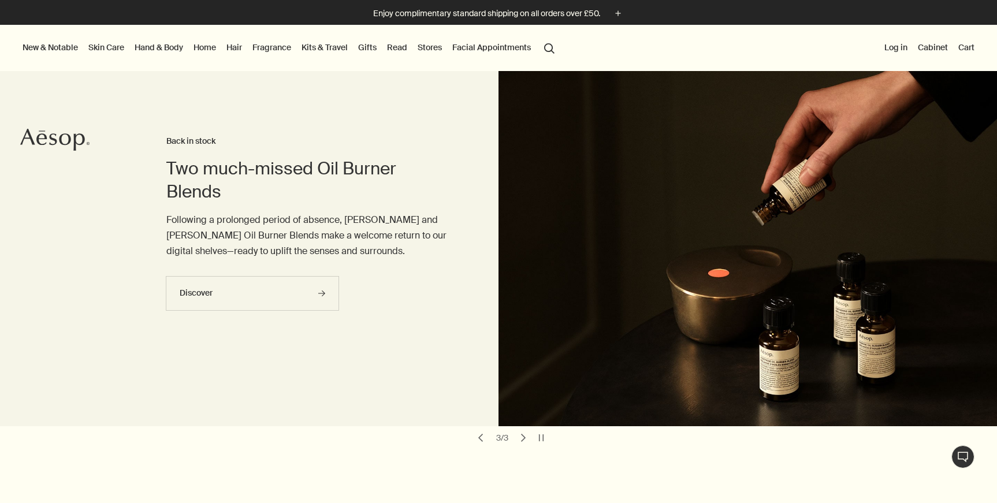
click at [896, 47] on button "Log in" at bounding box center [896, 47] width 28 height 15
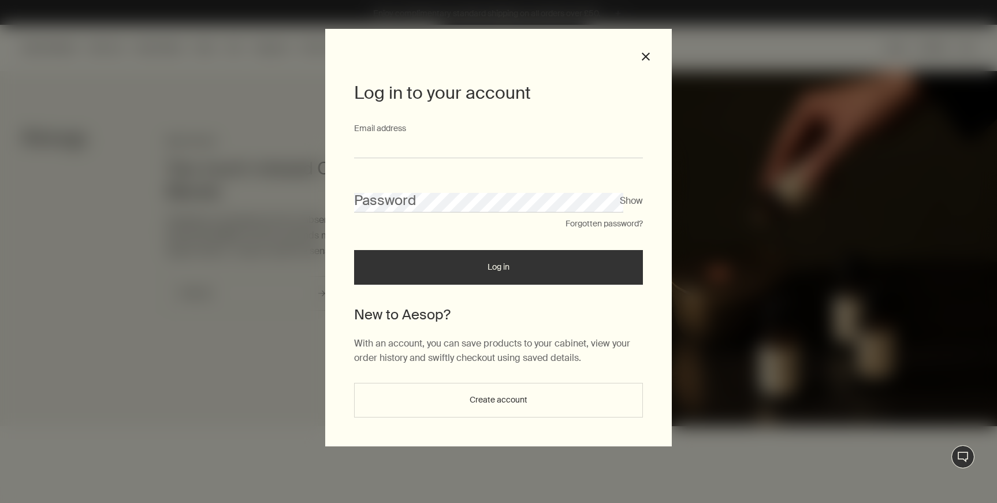
type input "**********"
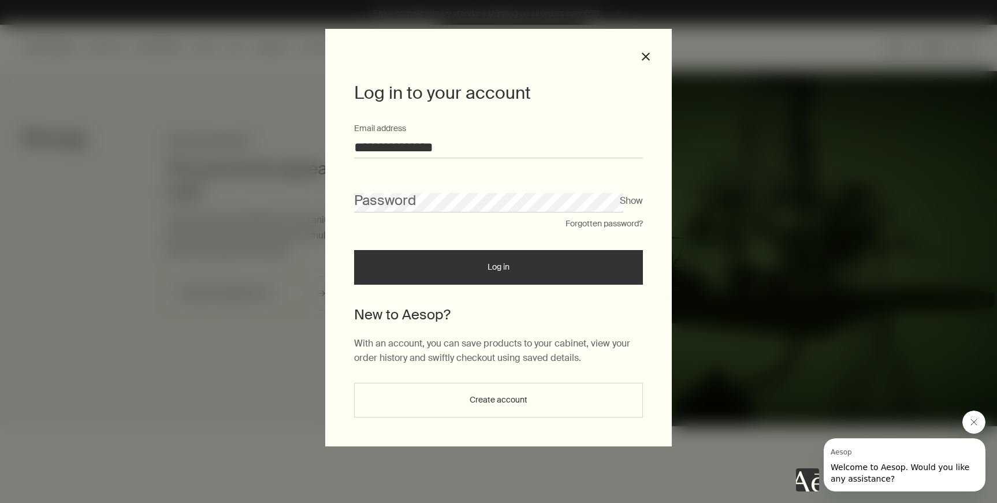
click at [634, 204] on button "Show" at bounding box center [631, 201] width 23 height 16
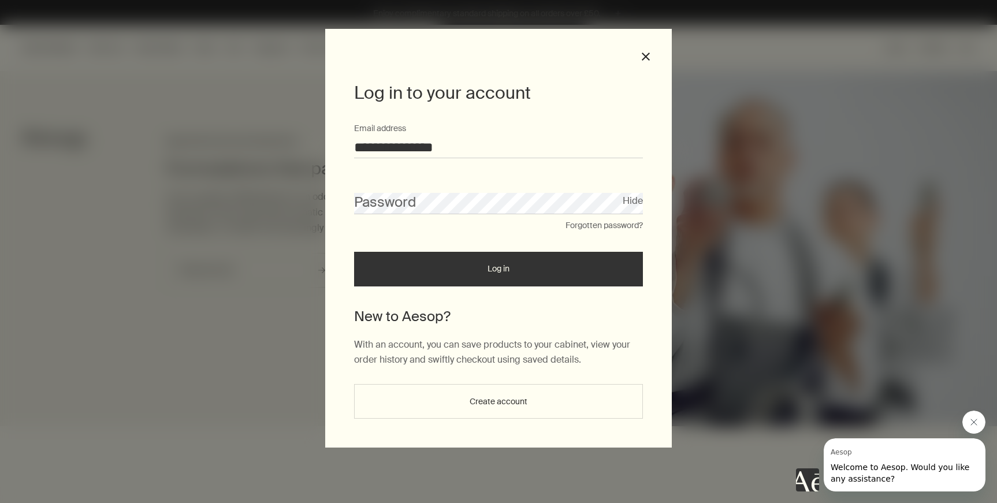
click at [512, 390] on button "Create account" at bounding box center [498, 401] width 289 height 35
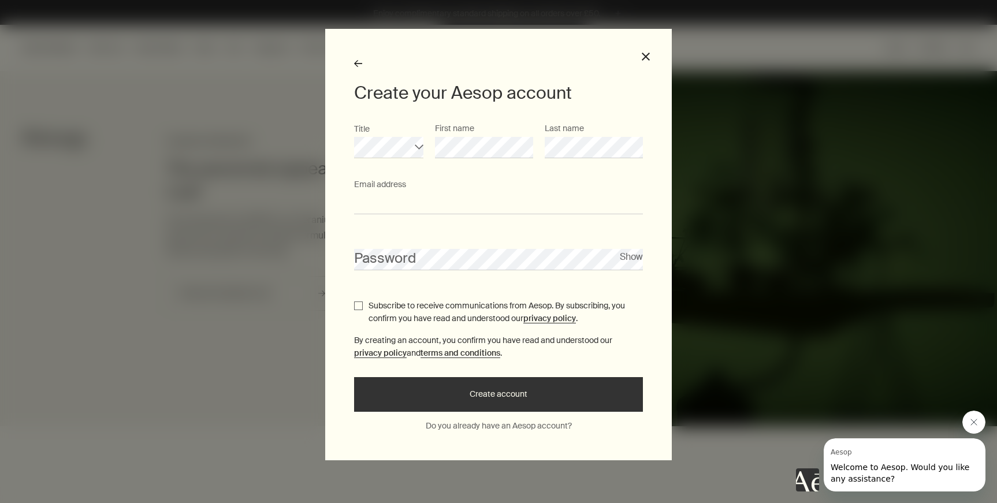
type input "**********"
click at [411, 312] on p "Subscribe to receive communications from Aesop. By subscribing, you confirm you…" at bounding box center [505, 312] width 274 height 26
click at [363, 310] on input "Subscribe to receive communications from Aesop. By subscribing, you confirm you…" at bounding box center [358, 305] width 9 height 9
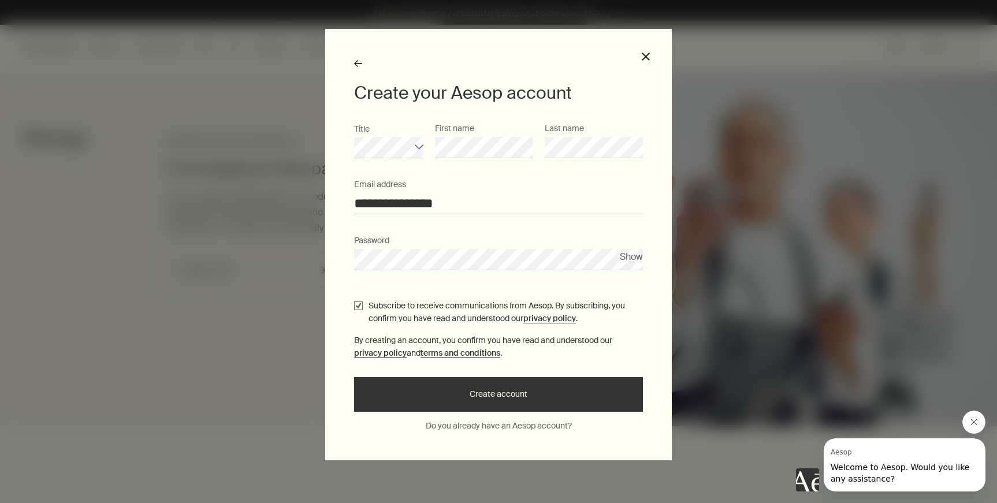
click at [411, 312] on p "Subscribe to receive communications from Aesop. By subscribing, you confirm you…" at bounding box center [505, 312] width 274 height 26
click at [363, 310] on input "Subscribe to receive communications from Aesop. By subscribing, you confirm you…" at bounding box center [358, 305] width 9 height 9
checkbox input "false"
click at [526, 394] on button "Create account" at bounding box center [498, 394] width 289 height 35
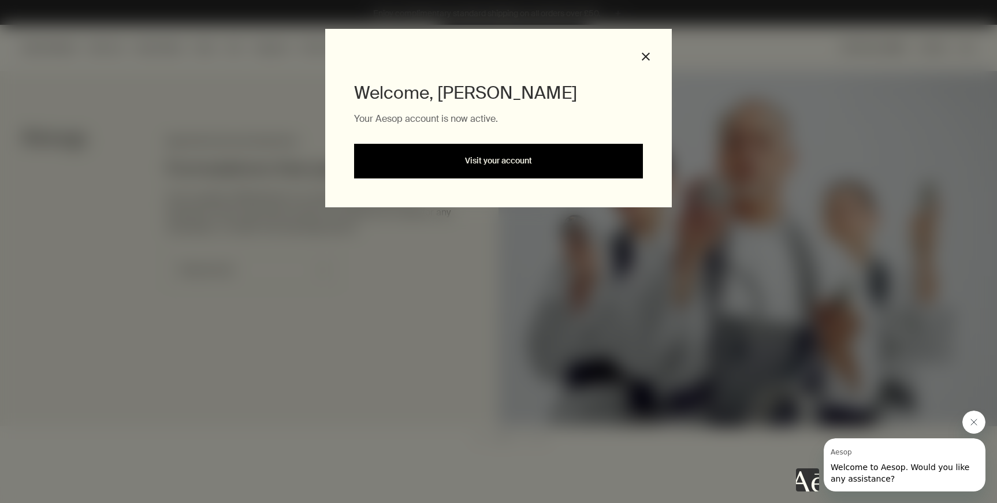
click at [534, 165] on link "Visit your account" at bounding box center [498, 161] width 289 height 35
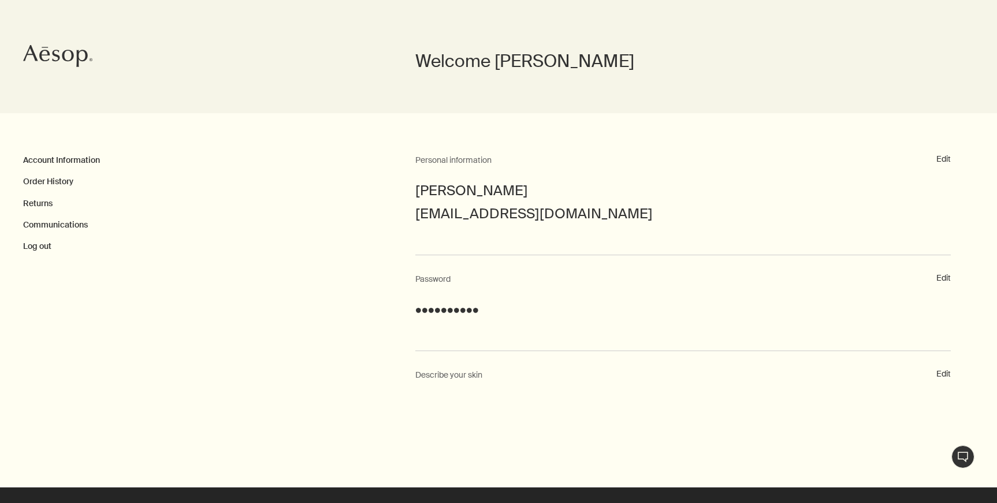
scroll to position [90, 0]
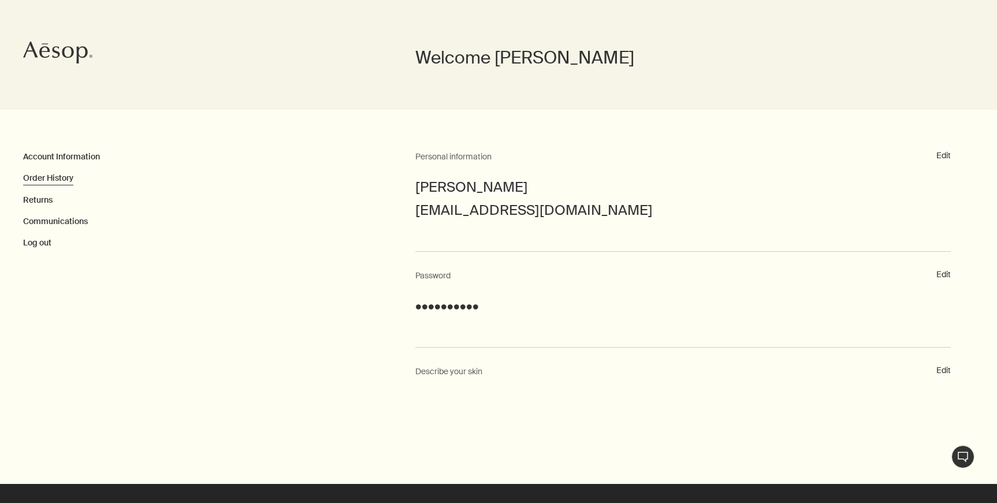
click at [62, 179] on link "Order History" at bounding box center [48, 178] width 50 height 10
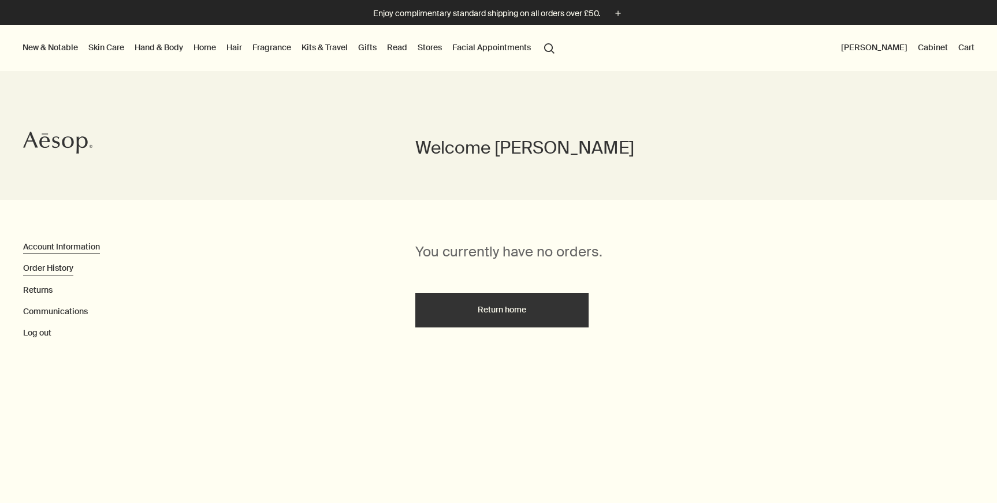
click at [76, 244] on link "Account Information" at bounding box center [61, 246] width 77 height 10
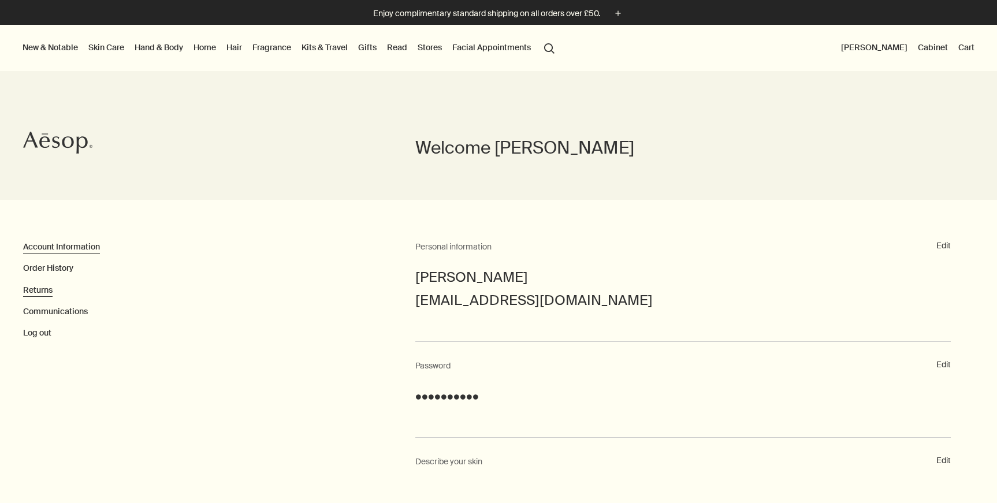
click at [46, 288] on link "Returns" at bounding box center [37, 290] width 29 height 10
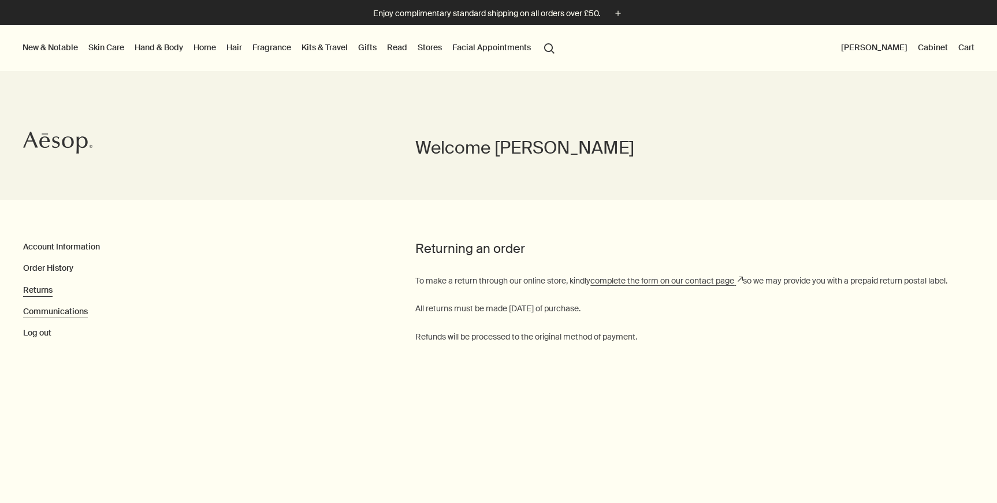
click at [46, 310] on link "Communications" at bounding box center [55, 311] width 65 height 10
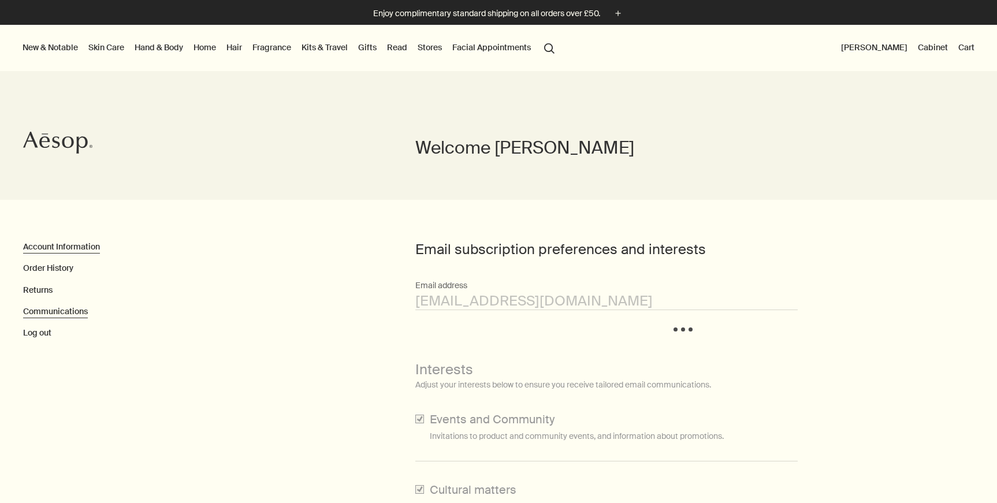
click at [62, 247] on link "Account Information" at bounding box center [61, 246] width 77 height 10
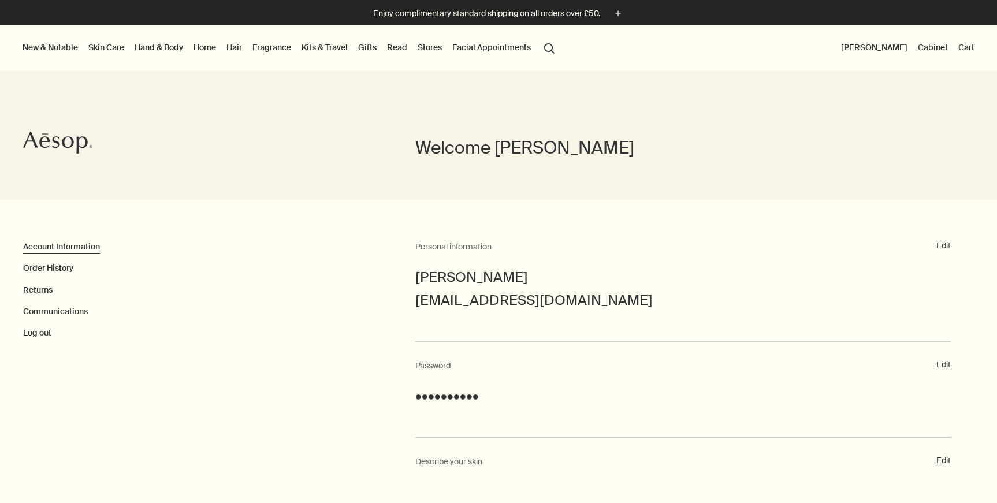
click at [490, 49] on link "Facial Appointments" at bounding box center [491, 47] width 83 height 15
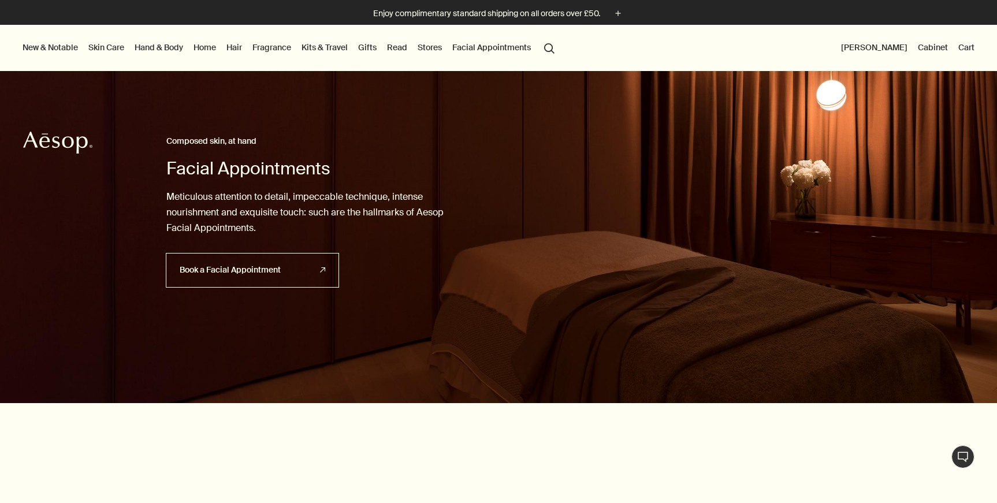
click at [110, 49] on link "Skin Care" at bounding box center [106, 47] width 40 height 15
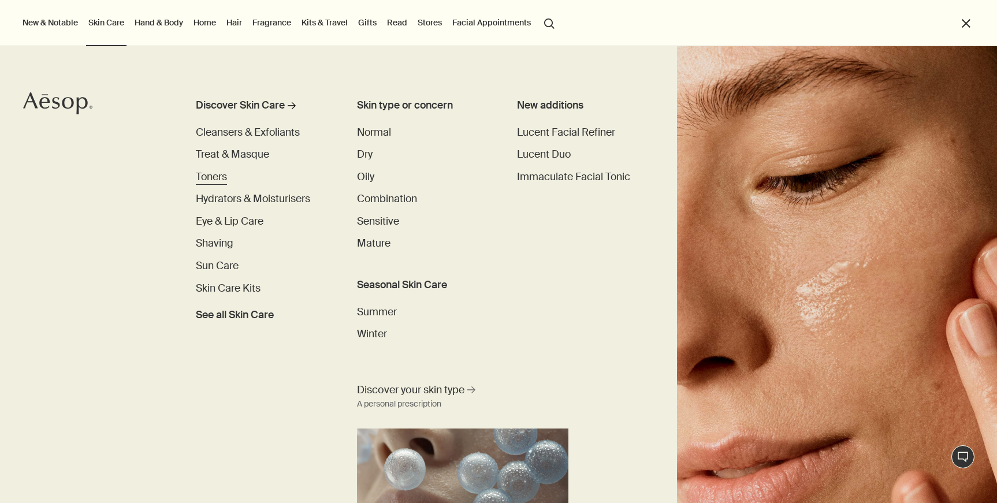
click at [212, 176] on span "Toners" at bounding box center [211, 176] width 31 height 13
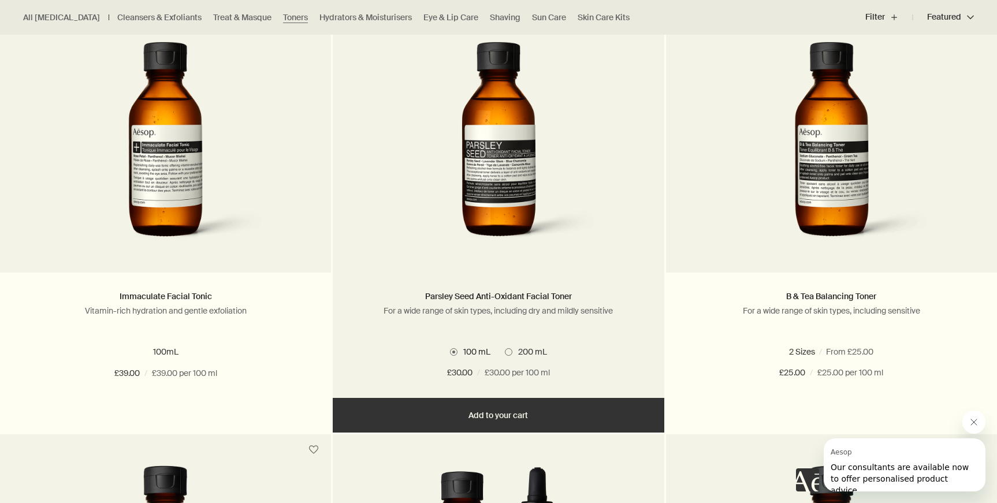
scroll to position [366, 0]
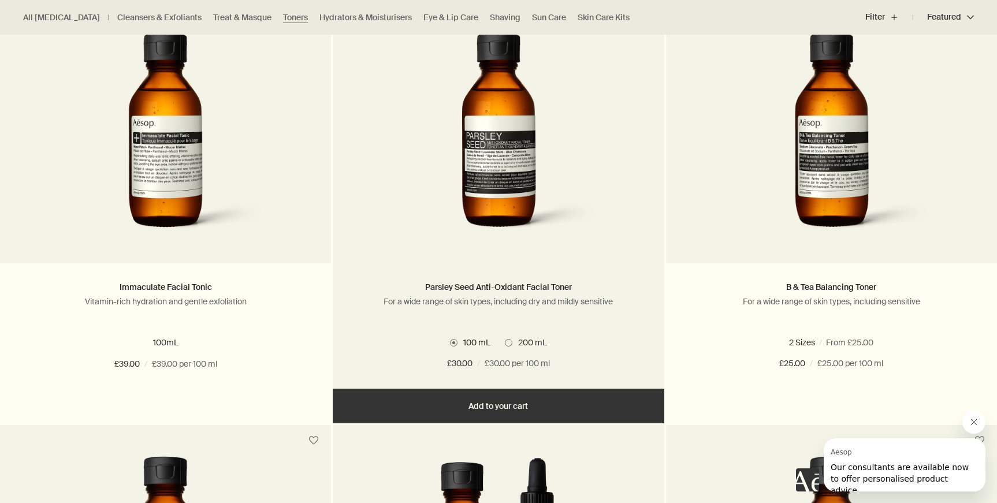
click at [507, 403] on button "Add Add to your cart" at bounding box center [498, 406] width 331 height 35
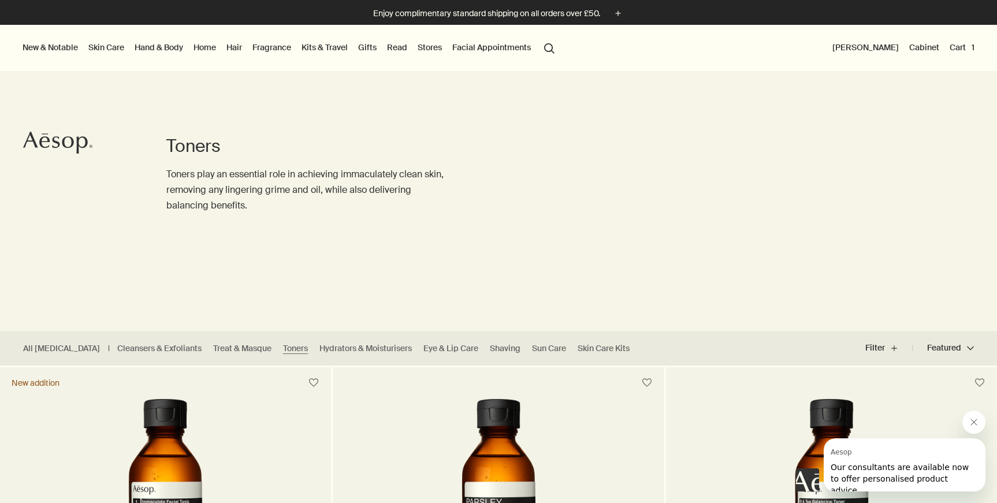
scroll to position [0, 0]
click at [959, 44] on button "Cart 1" at bounding box center [961, 47] width 29 height 15
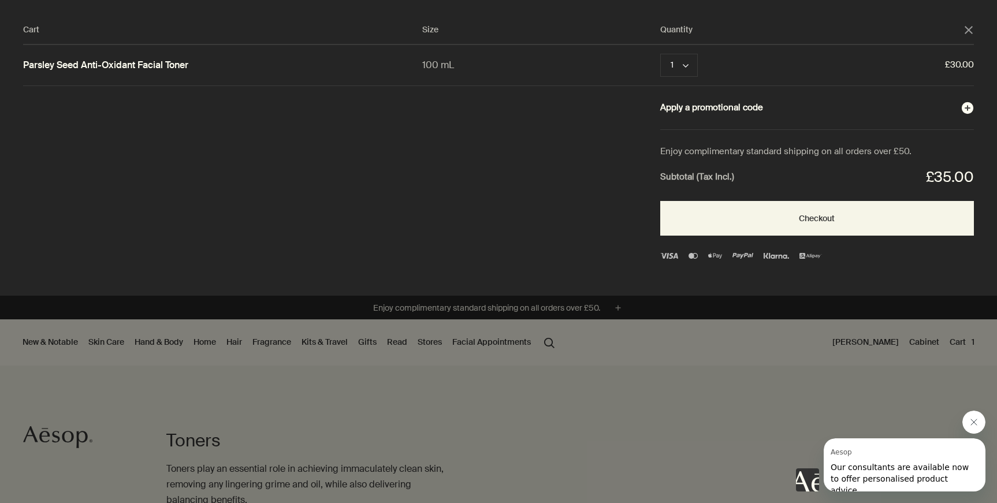
click at [747, 111] on button "Apply a promotional code plusAndCloseWithCircle" at bounding box center [817, 107] width 314 height 15
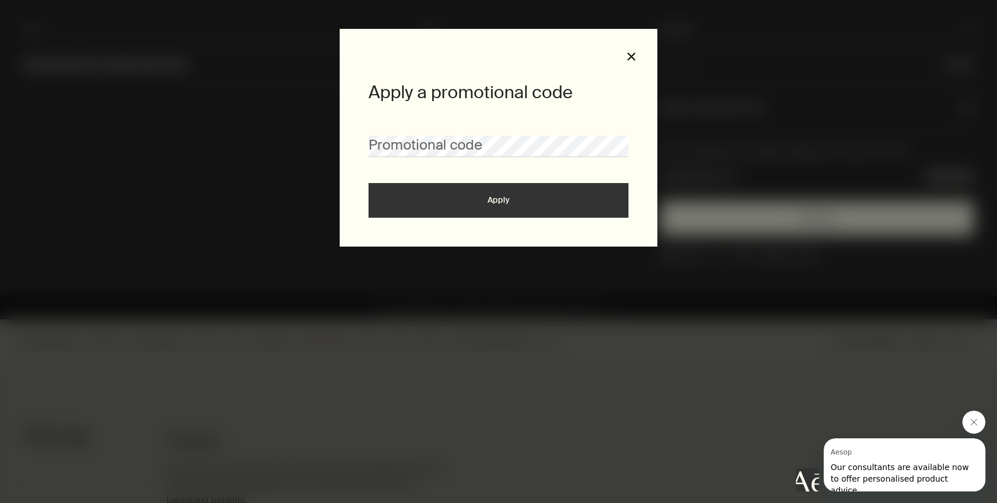
click at [635, 55] on button "close" at bounding box center [631, 56] width 10 height 10
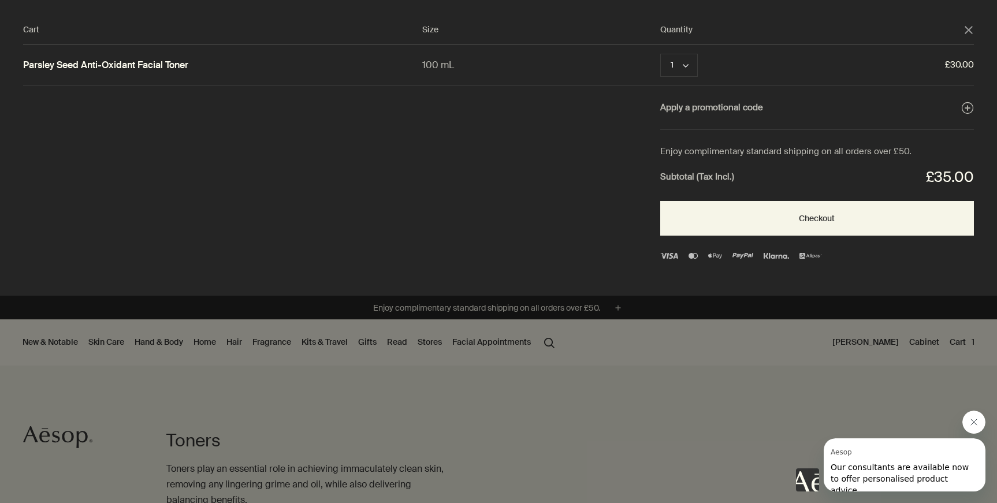
click at [647, 398] on div "Cart" at bounding box center [498, 251] width 997 height 503
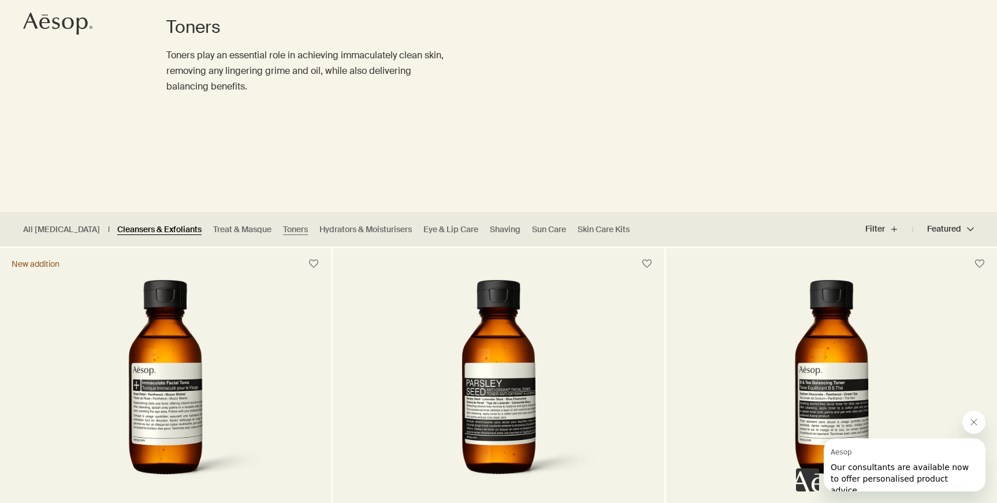
scroll to position [122, 0]
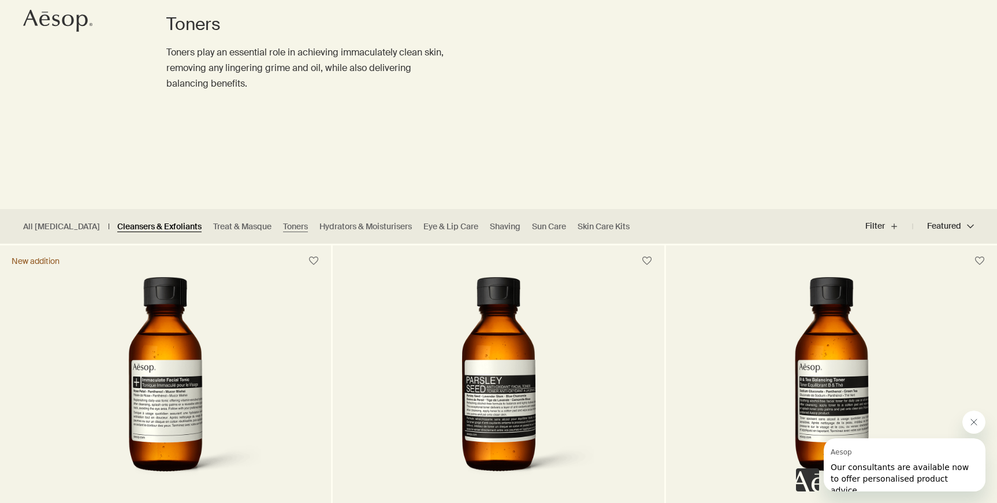
click at [120, 223] on link "Cleansers & Exfoliants" at bounding box center [159, 226] width 84 height 11
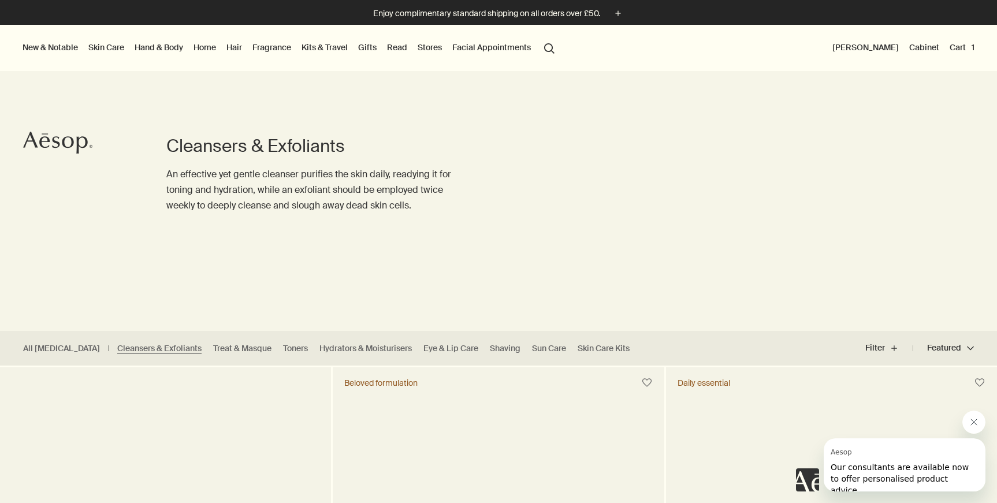
click at [165, 51] on link "Hand & Body" at bounding box center [158, 47] width 53 height 15
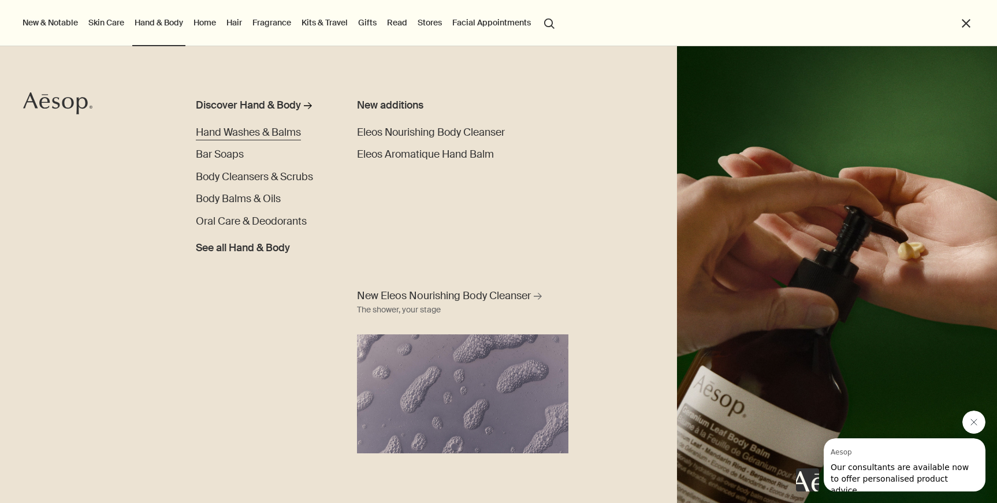
click at [248, 133] on span "Hand Washes & Balms" at bounding box center [248, 132] width 105 height 13
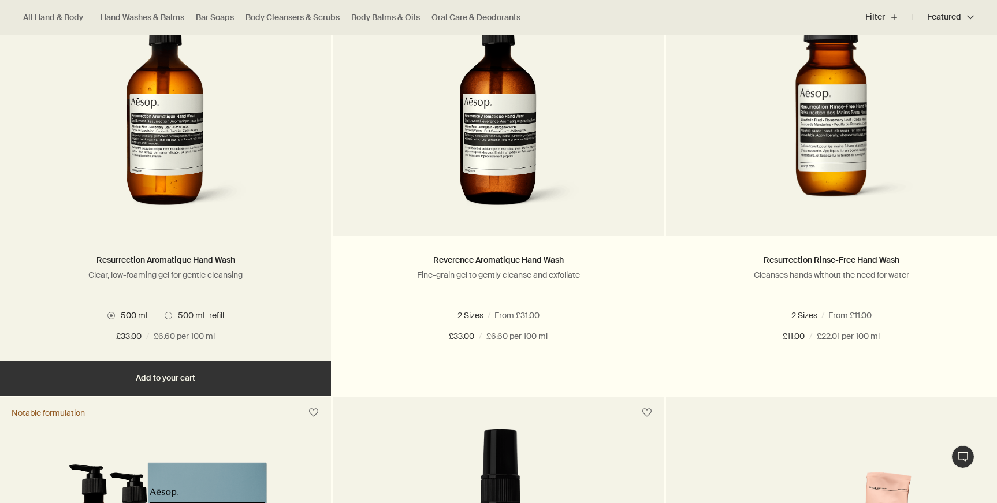
scroll to position [824, 0]
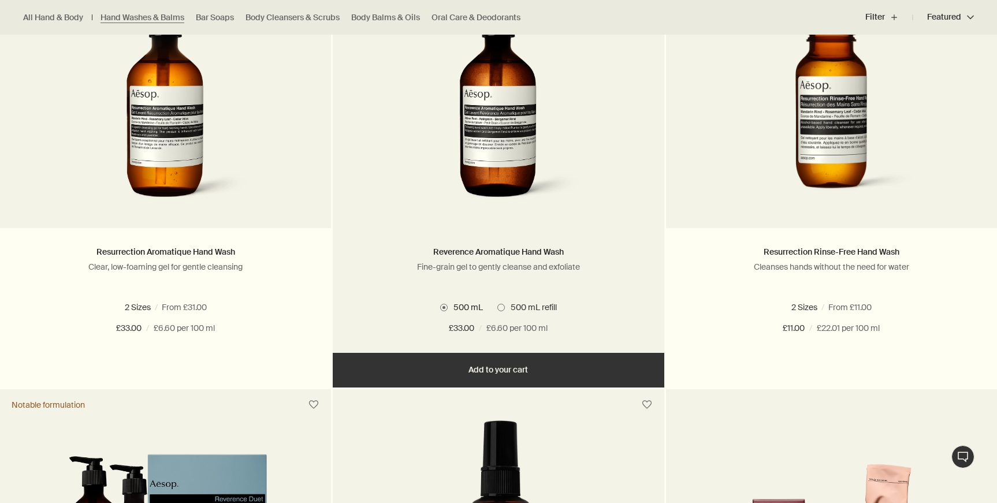
click at [500, 305] on span at bounding box center [501, 308] width 8 height 8
click at [526, 364] on button "Add Add to your cart" at bounding box center [498, 370] width 331 height 35
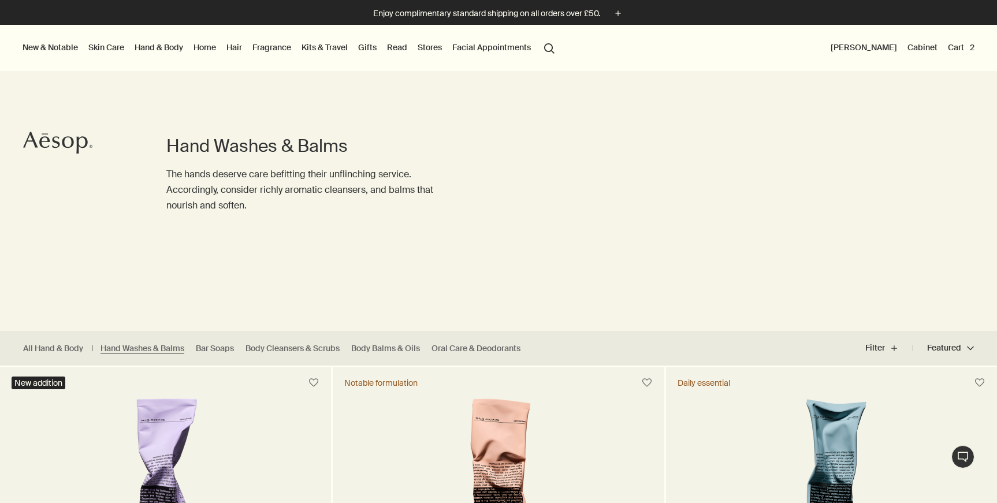
scroll to position [0, 0]
click at [957, 47] on button "Cart 2" at bounding box center [960, 47] width 31 height 15
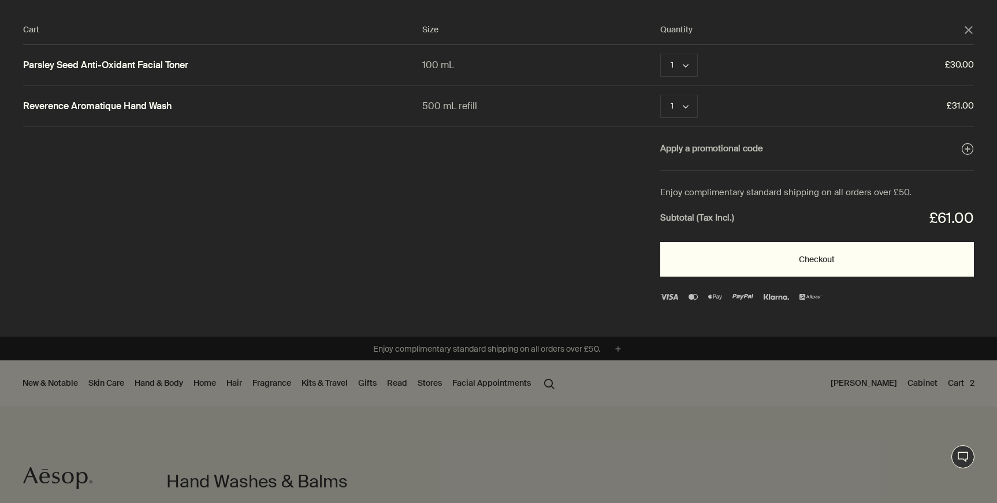
click at [815, 255] on button "Checkout" at bounding box center [817, 259] width 314 height 35
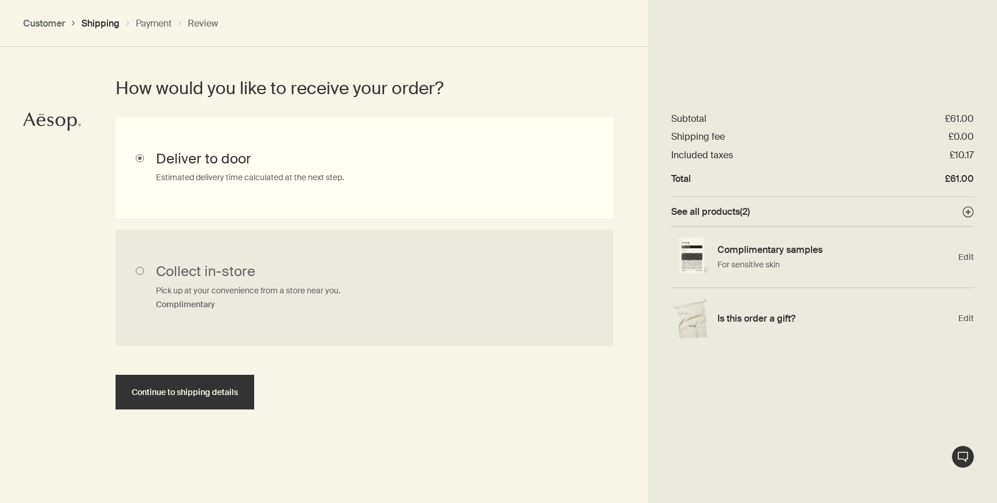
scroll to position [294, 0]
click at [399, 293] on input "Collect in-store Pick up at your convenience from a store near you. Complimenta…" at bounding box center [364, 288] width 498 height 117
radio input "true"
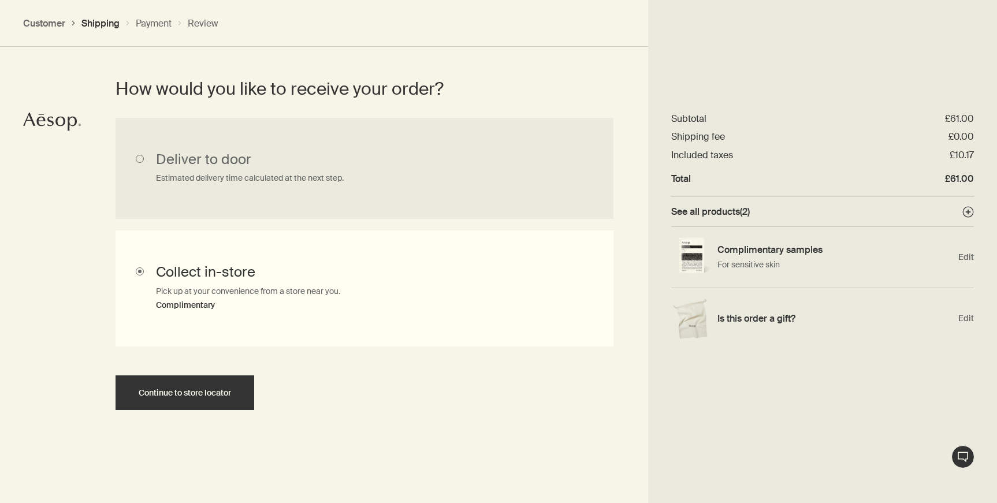
click at [448, 175] on input "Deliver to door Estimated delivery time calculated at the next step." at bounding box center [364, 168] width 498 height 101
radio input "true"
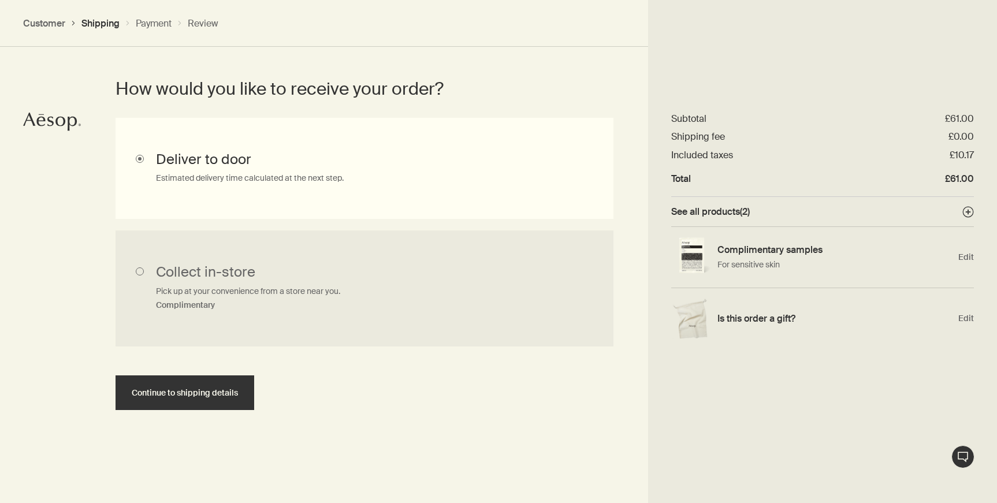
click at [419, 283] on input "Collect in-store Pick up at your convenience from a store near you. Complimenta…" at bounding box center [364, 288] width 498 height 117
radio input "true"
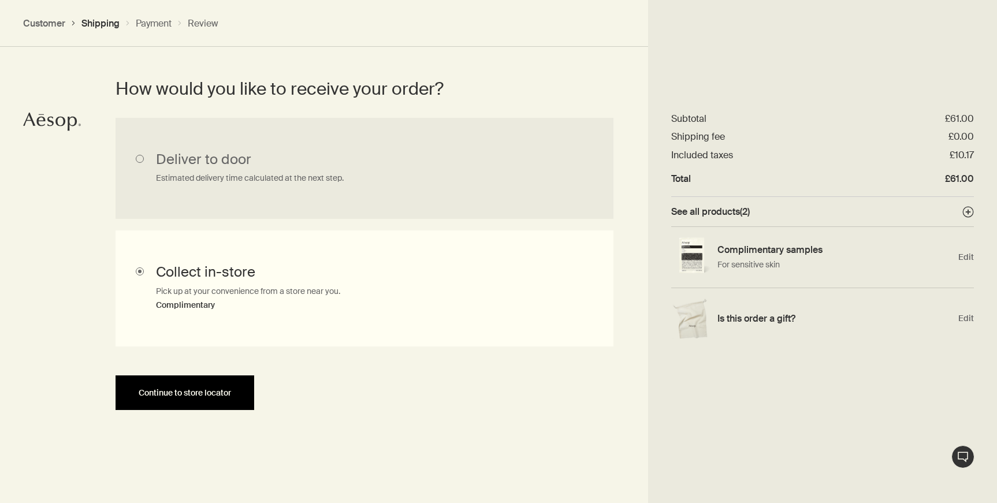
click at [204, 384] on button "Continue to store locator" at bounding box center [184, 392] width 139 height 35
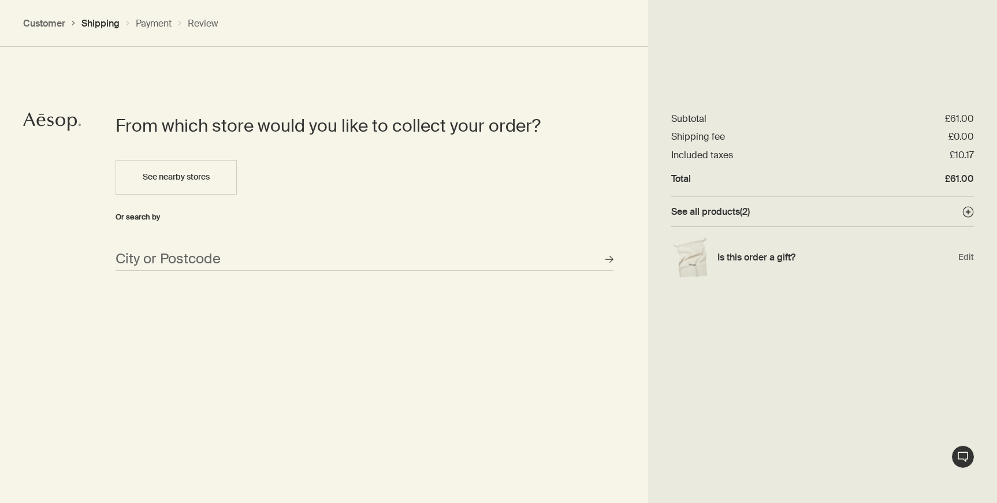
scroll to position [498, 0]
click at [249, 254] on input "City or Postcode" at bounding box center [364, 258] width 498 height 23
click at [203, 172] on span "See nearby stores" at bounding box center [176, 176] width 67 height 10
type input "2 E Park Walk, East Village, London E20 1JB, UK"
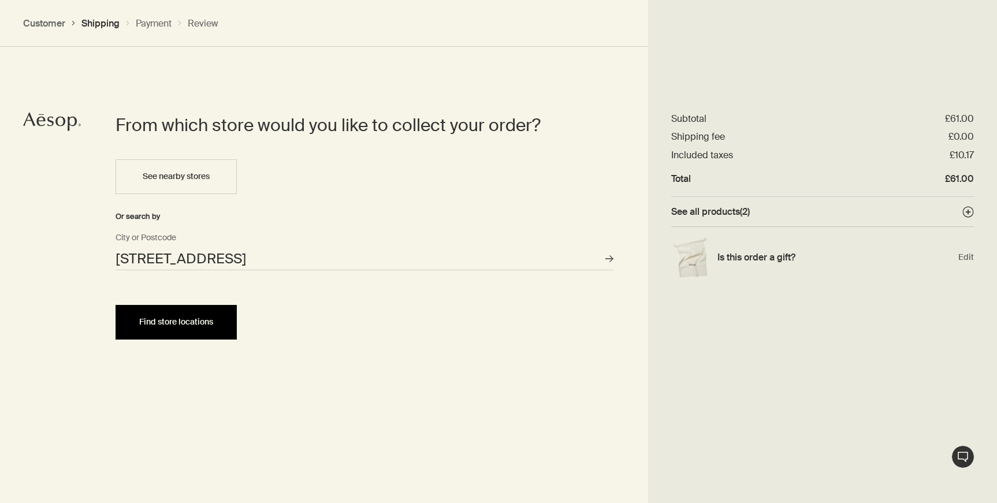
click at [200, 331] on button "Find store locations" at bounding box center [175, 322] width 121 height 35
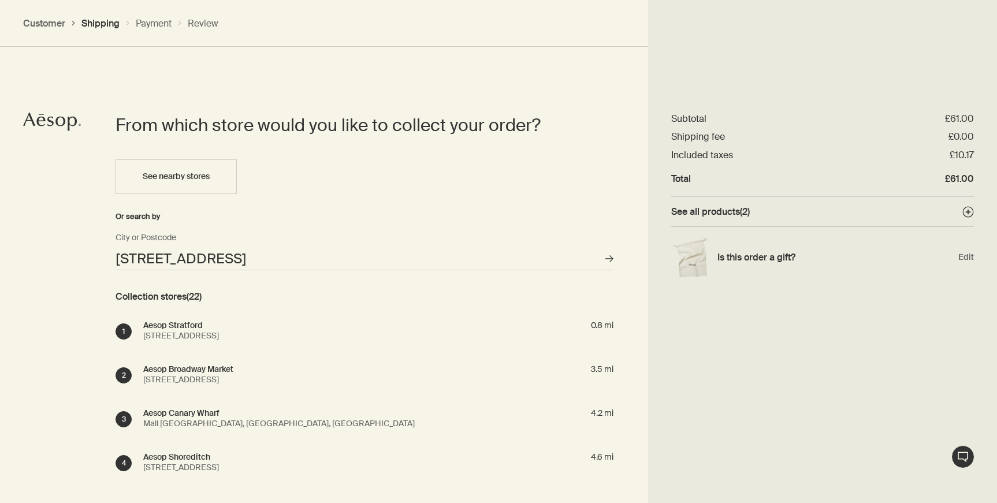
click at [228, 330] on div "Unit SU1048, Westfield Stratford City, Montfichet Road, London, E20 1EJ" at bounding box center [185, 335] width 85 height 10
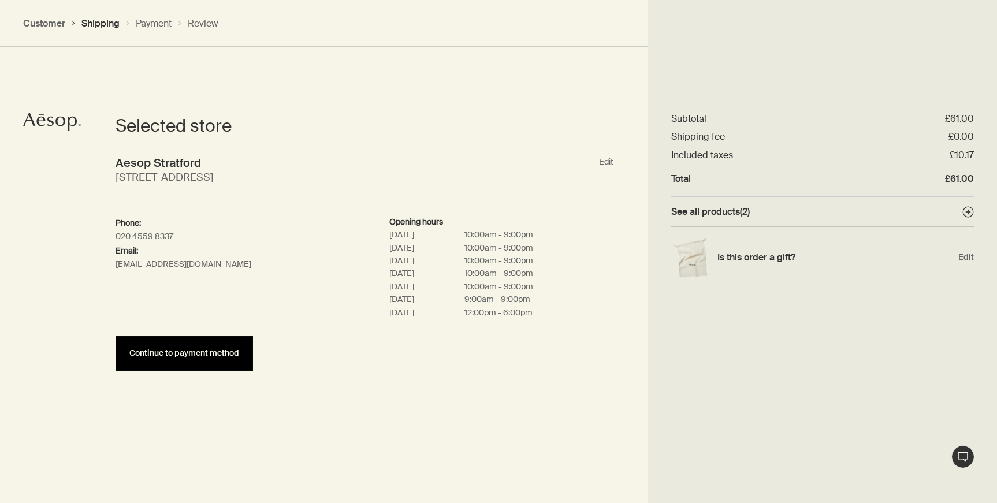
click at [230, 357] on button "Continue to payment method" at bounding box center [183, 353] width 137 height 35
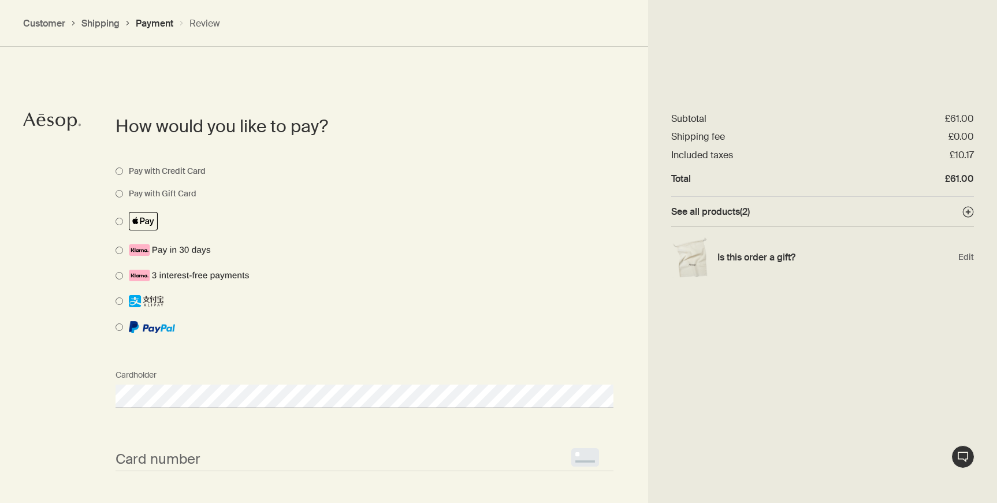
scroll to position [774, 0]
select select "GB"
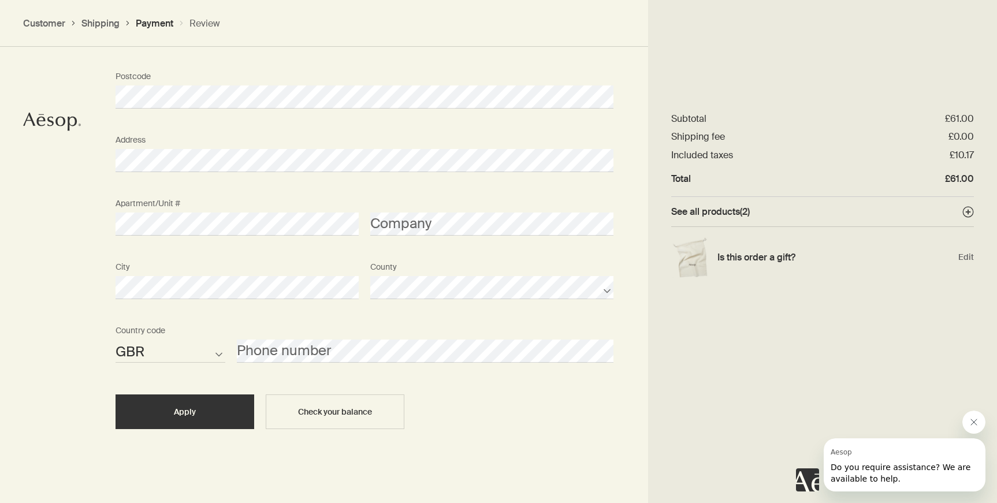
scroll to position [1224, 0]
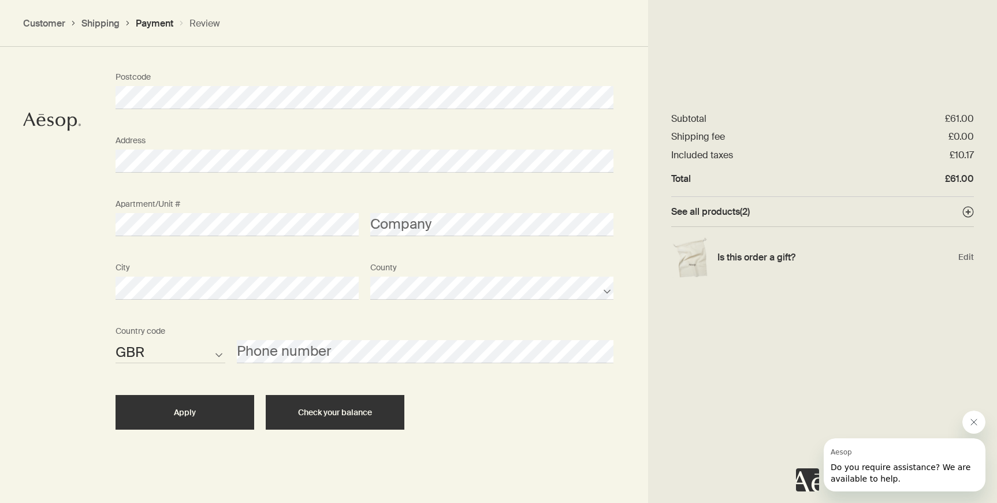
click at [318, 409] on span "Check your balance" at bounding box center [335, 412] width 74 height 9
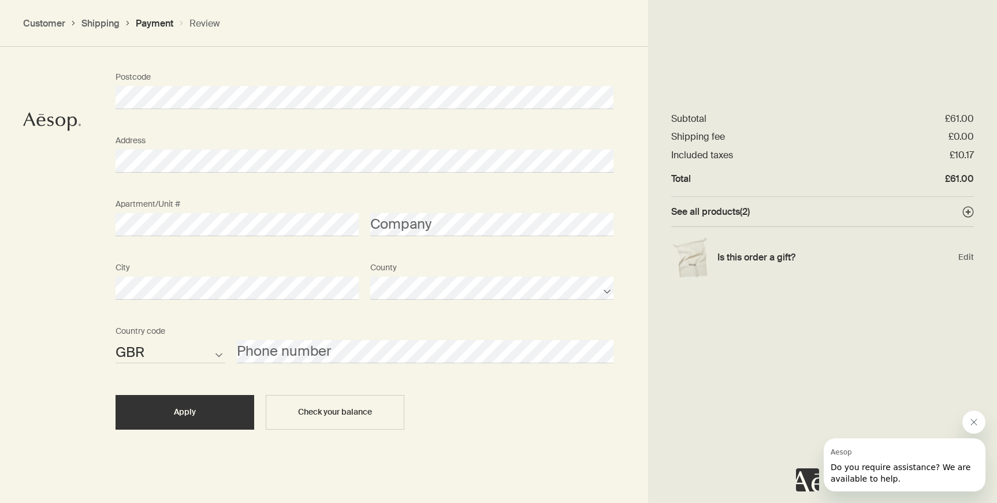
scroll to position [1263, 0]
click at [237, 412] on div "Apply" at bounding box center [184, 412] width 111 height 9
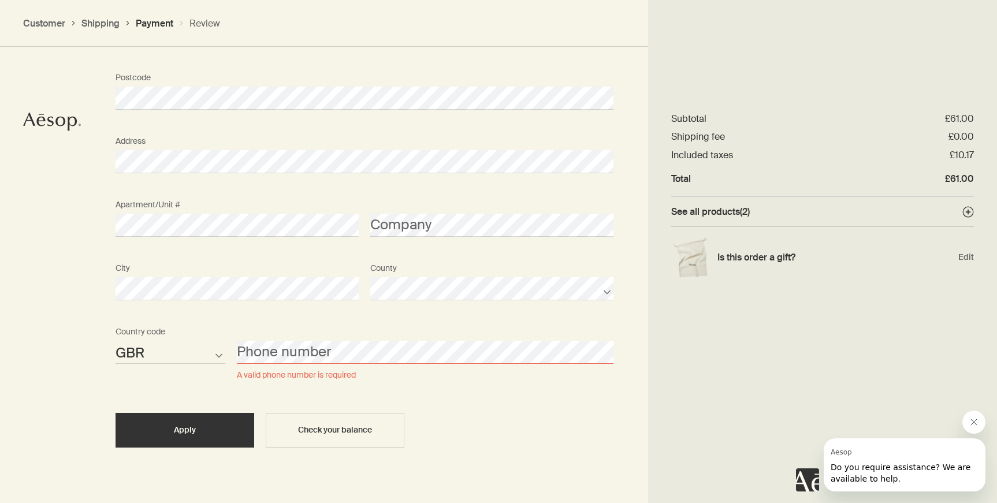
click at [200, 346] on select "AFG ALB DZA ASM AND AGO AIA ATA ATG ARG ARM ABW AUS AUT AZE BHS BHR BGD BRB BLR…" at bounding box center [170, 352] width 110 height 23
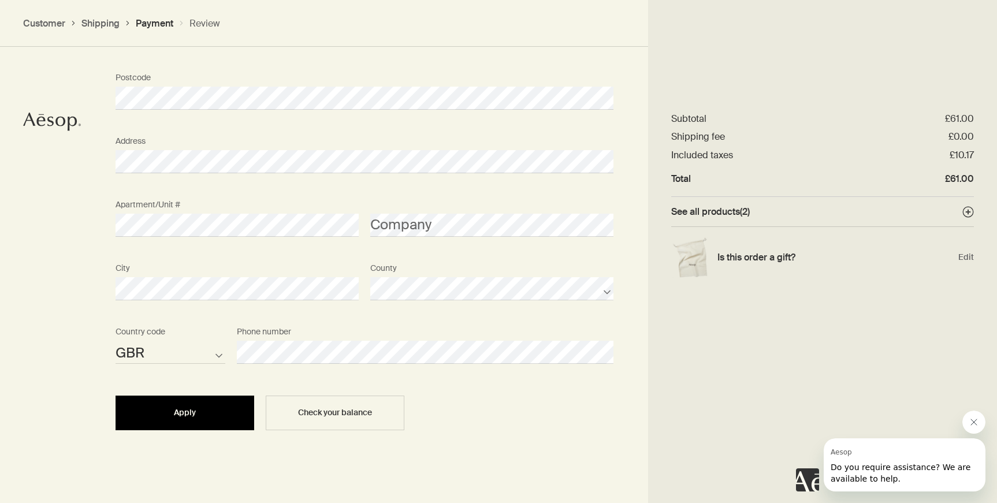
click at [209, 408] on div "Apply" at bounding box center [184, 412] width 111 height 9
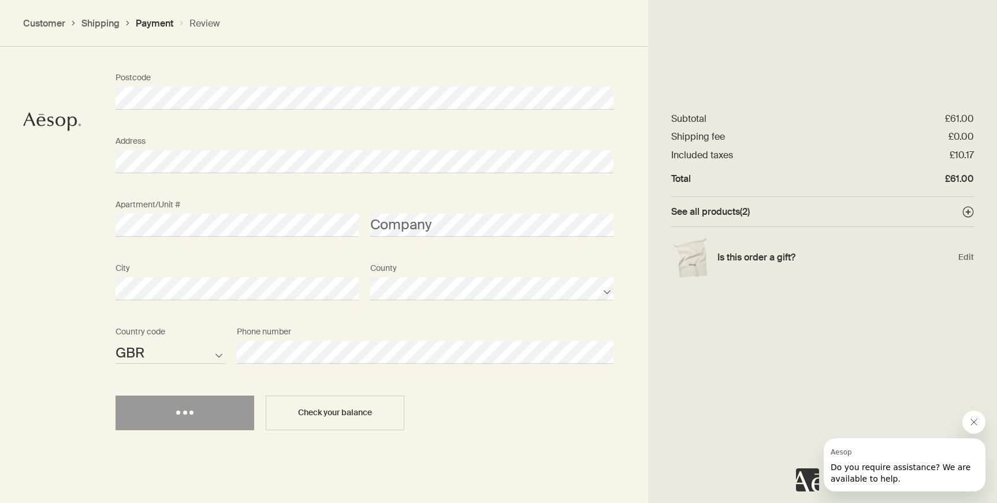
select select "GB"
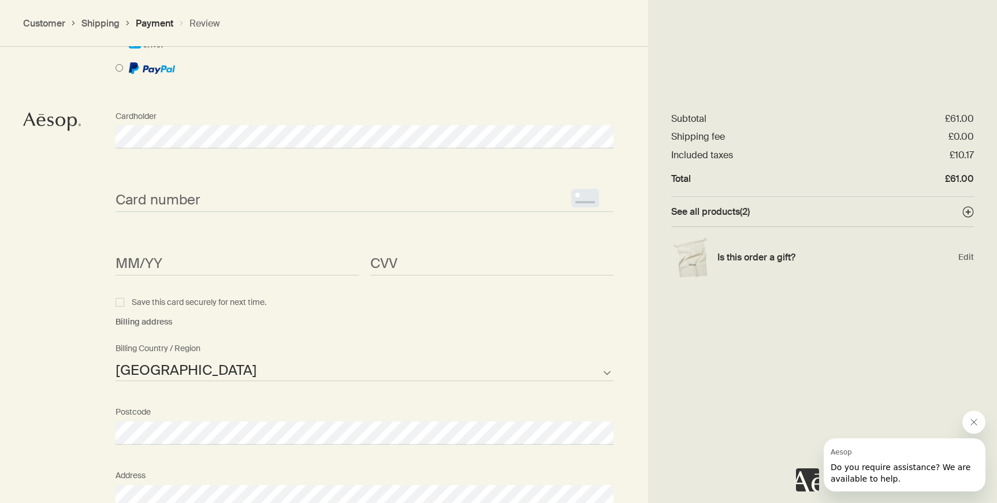
click at [238, 189] on span "<p>Your browser does not support iframes.</p>" at bounding box center [364, 200] width 498 height 23
click at [213, 257] on iframe "<p>Your browser does not support iframes.</p>" at bounding box center [236, 263] width 243 height 13
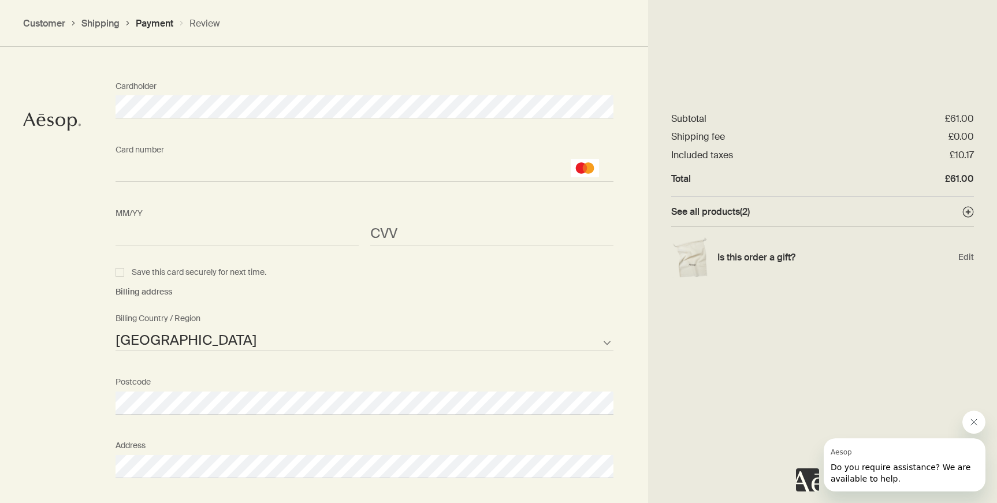
click at [140, 211] on div "MM/YY <p>Your browser does not support iframes.</p>" at bounding box center [237, 223] width 255 height 43
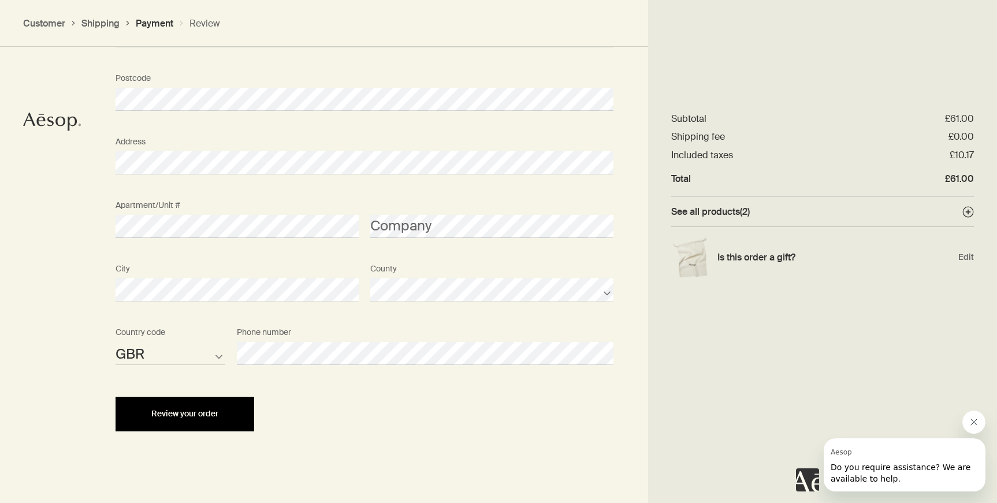
scroll to position [1596, 0]
click at [174, 410] on span "Review your order" at bounding box center [184, 414] width 67 height 9
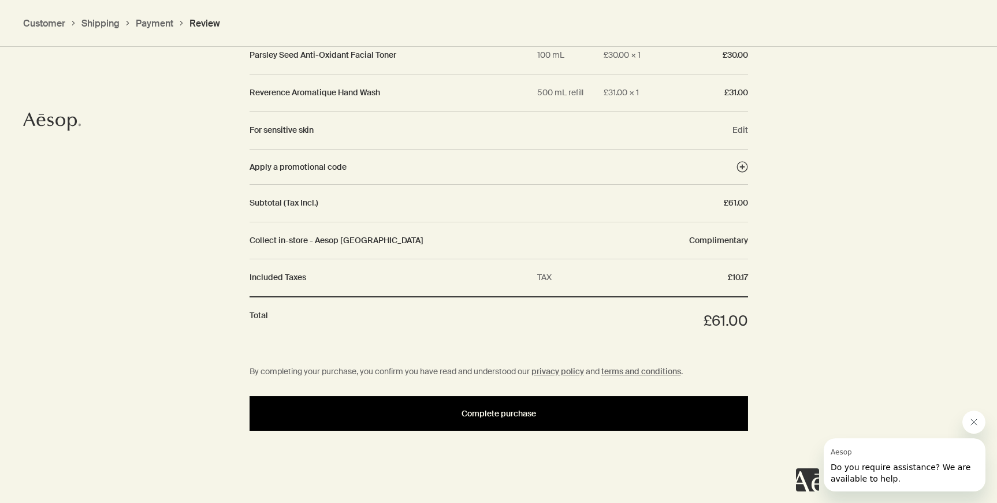
scroll to position [1275, 0]
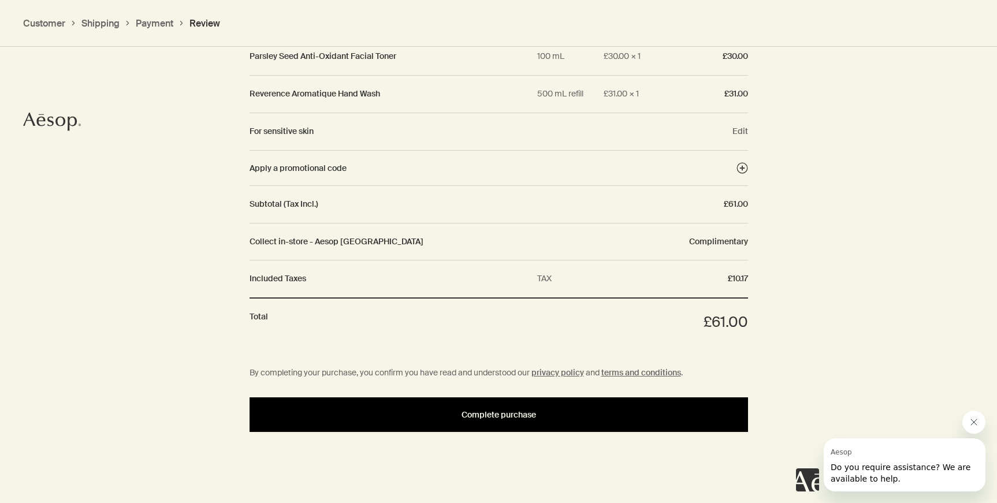
click at [624, 416] on button "Complete purchase" at bounding box center [498, 414] width 498 height 35
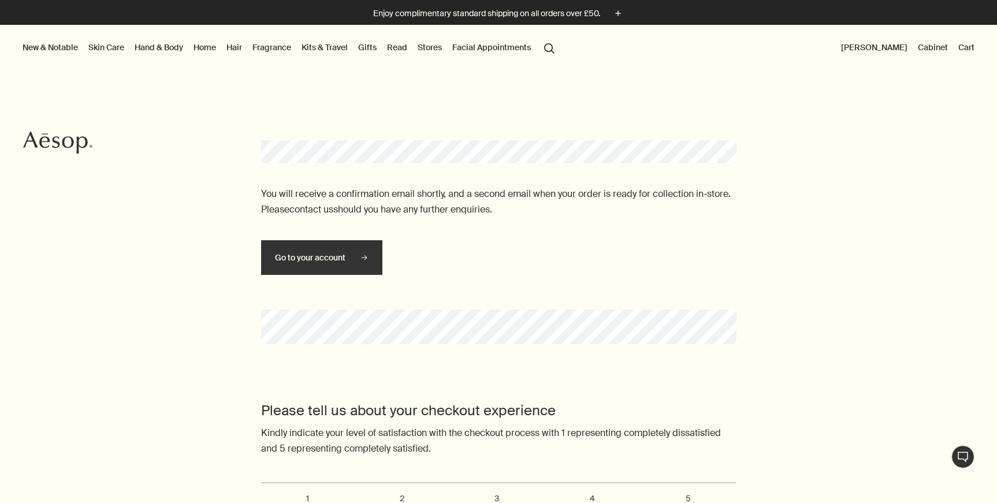
click at [237, 47] on link "Hair" at bounding box center [234, 47] width 20 height 15
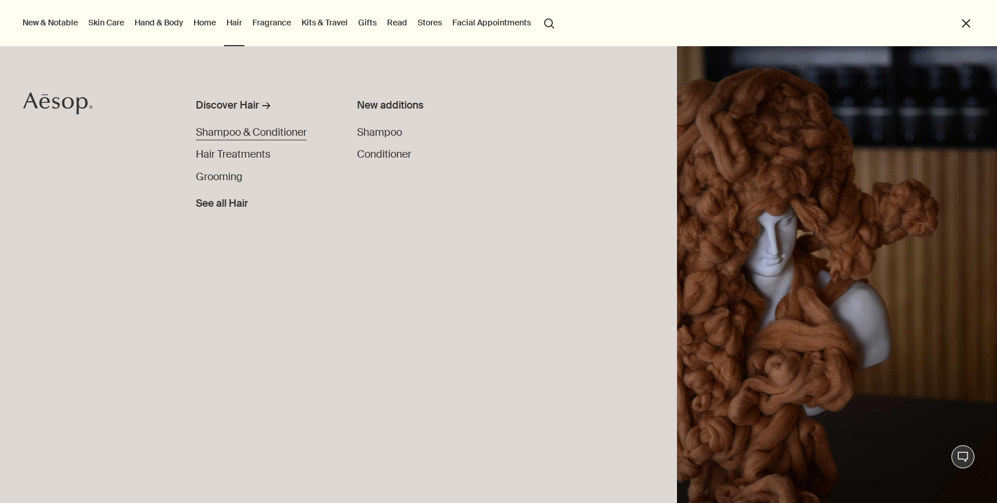
click at [267, 134] on span "Shampoo & Conditioner" at bounding box center [251, 132] width 111 height 13
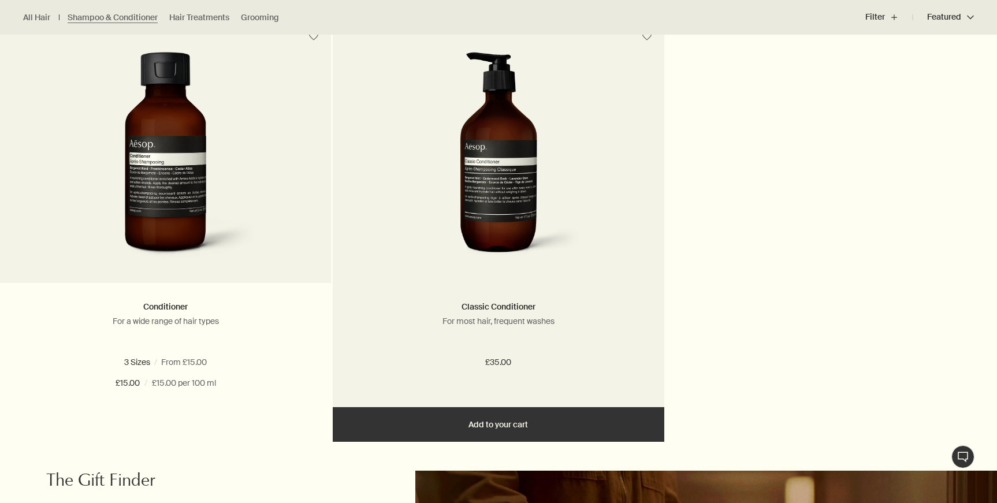
scroll to position [792, 0]
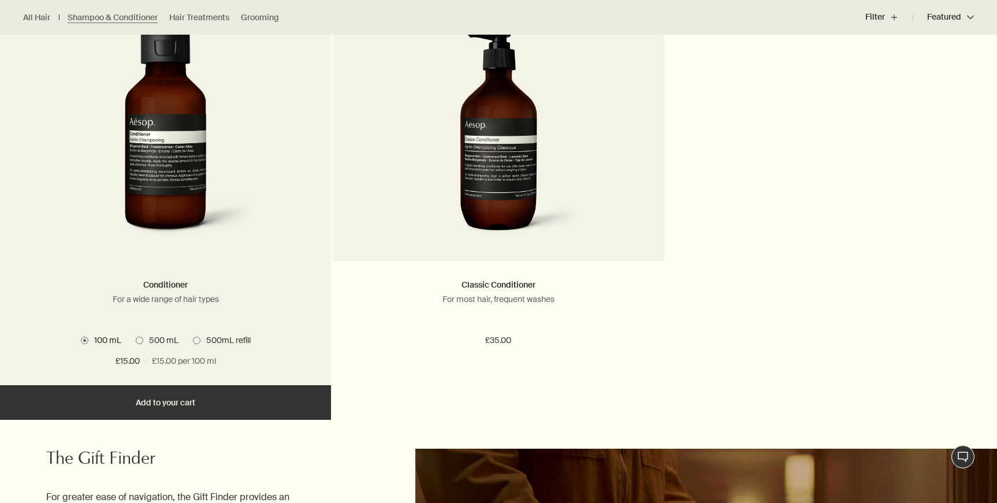
click at [139, 340] on span at bounding box center [140, 341] width 8 height 8
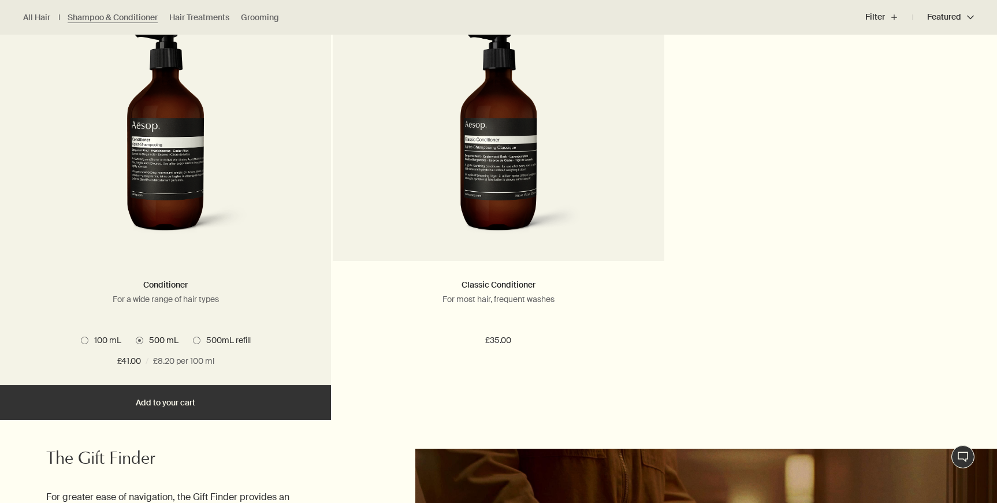
click at [104, 338] on span "100 mL" at bounding box center [104, 340] width 33 height 10
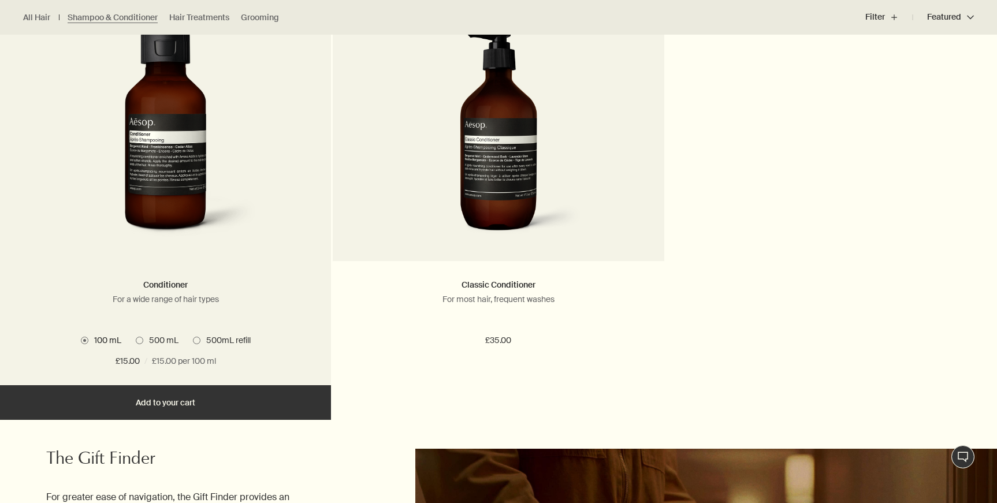
click at [148, 337] on span "500 mL" at bounding box center [160, 340] width 35 height 10
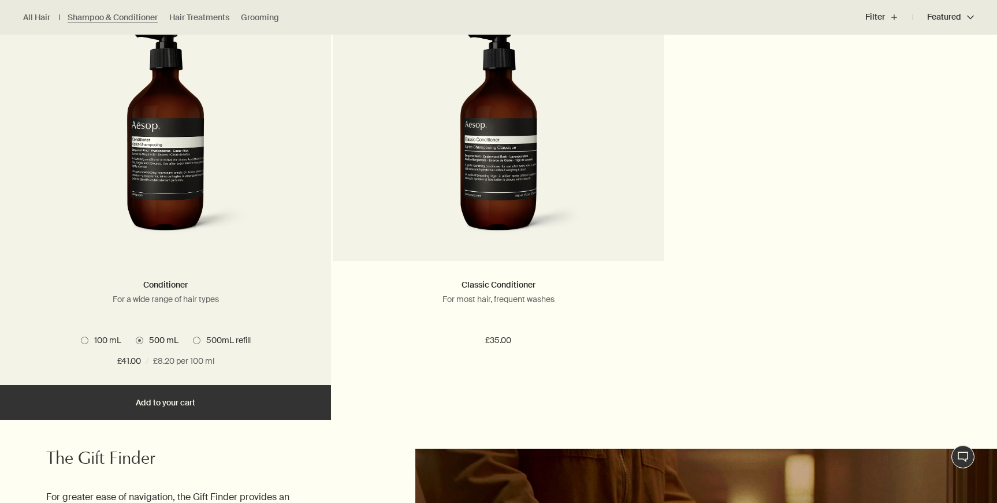
click at [96, 341] on span "100 mL" at bounding box center [104, 340] width 33 height 10
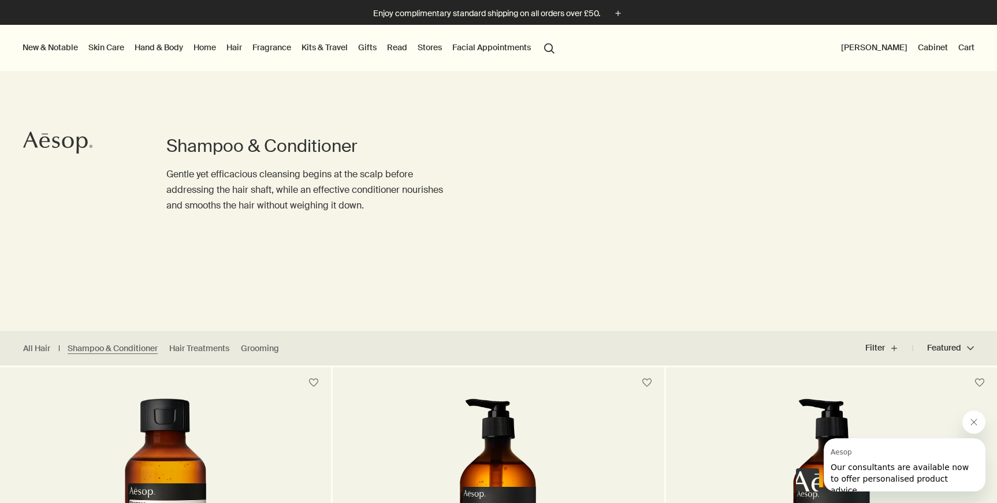
scroll to position [0, 0]
click at [224, 351] on link "Hair Treatments" at bounding box center [199, 348] width 60 height 11
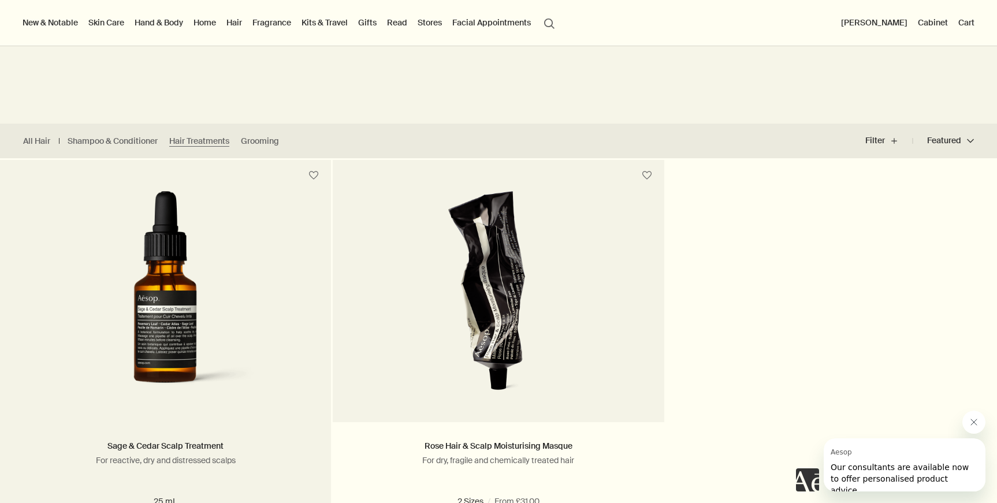
scroll to position [198, 0]
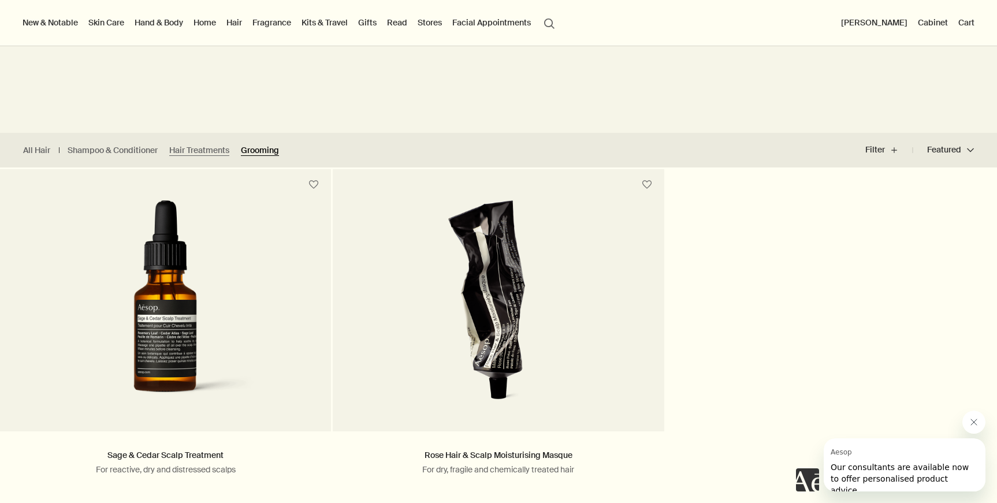
click at [265, 151] on link "Grooming" at bounding box center [260, 150] width 38 height 11
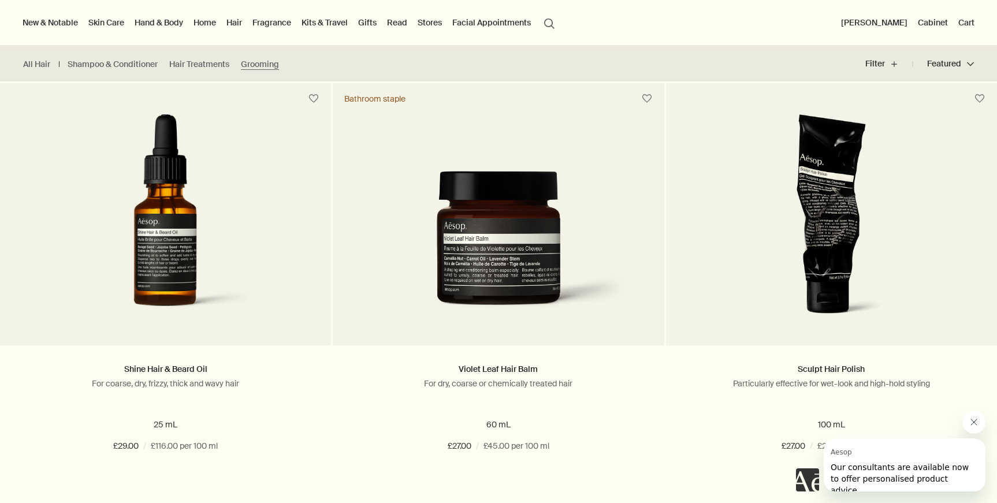
scroll to position [204, 0]
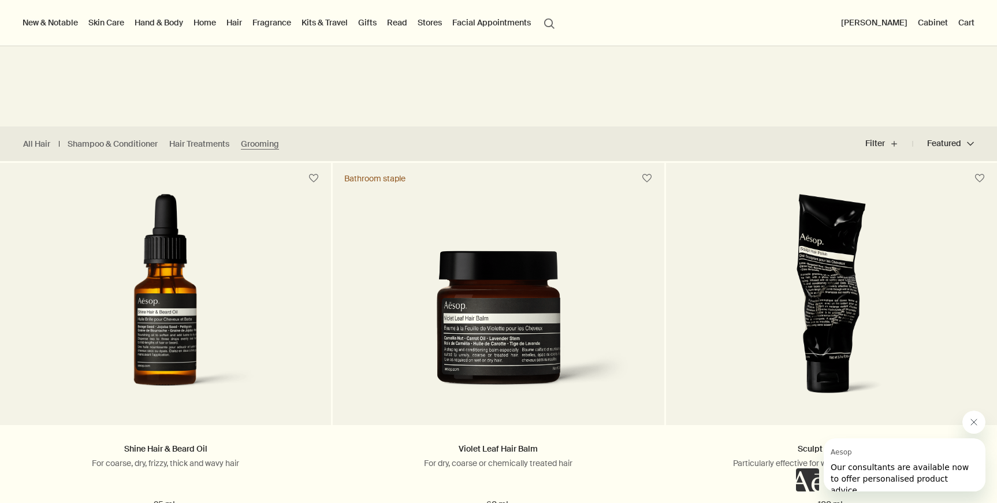
click at [158, 24] on link "Hand & Body" at bounding box center [158, 22] width 53 height 15
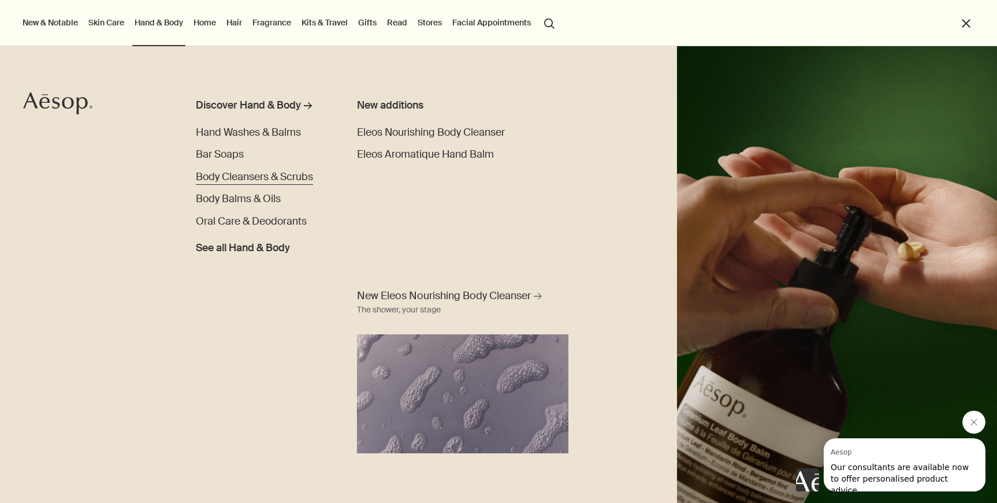
click at [293, 177] on span "Body Cleansers & Scrubs" at bounding box center [254, 176] width 117 height 13
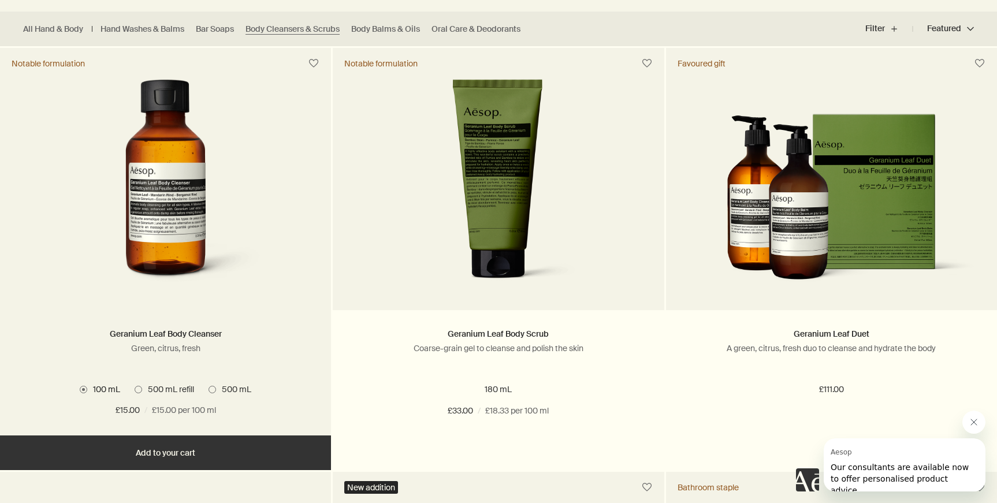
scroll to position [329, 0]
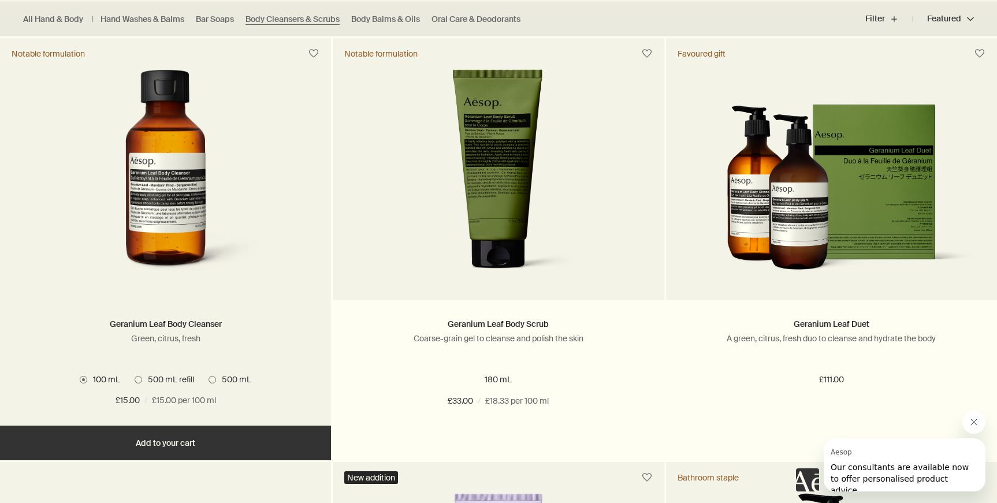
click at [223, 382] on span "500 mL" at bounding box center [233, 379] width 35 height 10
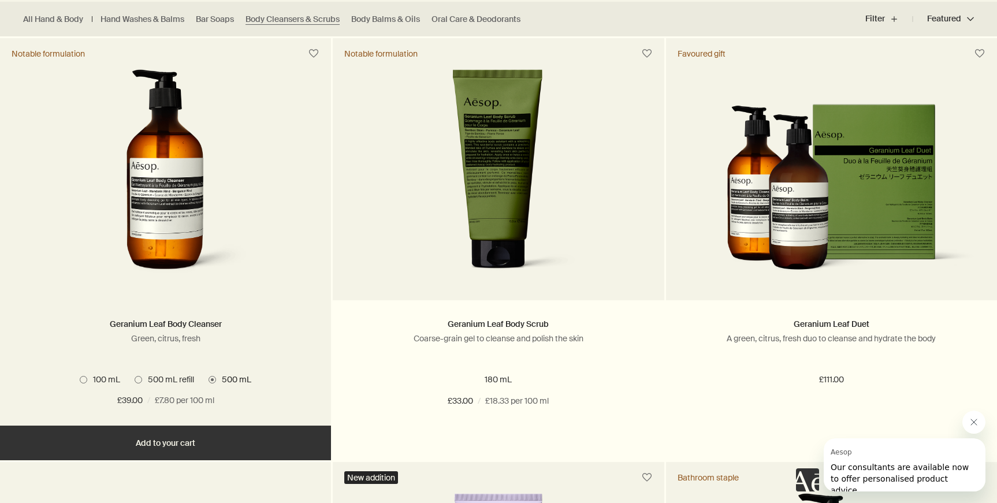
click at [181, 433] on button "Add Add to your cart" at bounding box center [165, 443] width 331 height 35
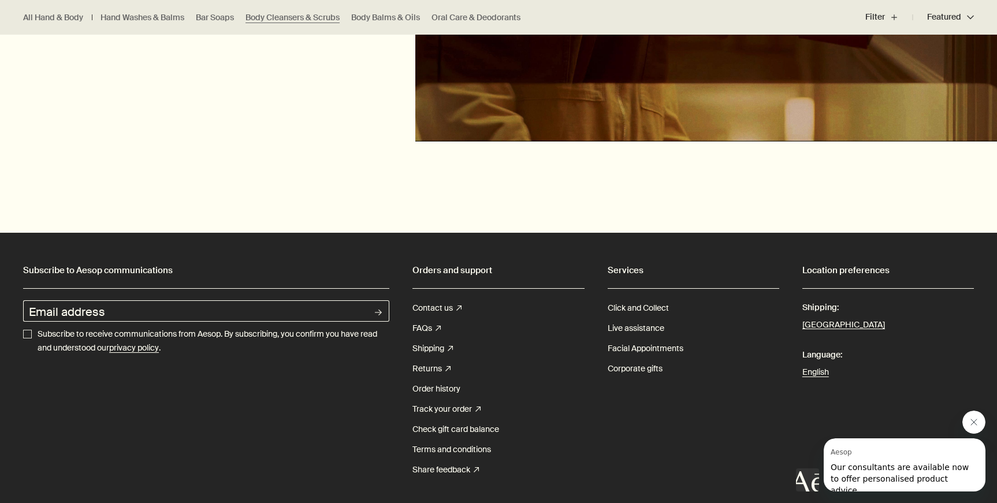
scroll to position [2268, 0]
